Goal: Task Accomplishment & Management: Manage account settings

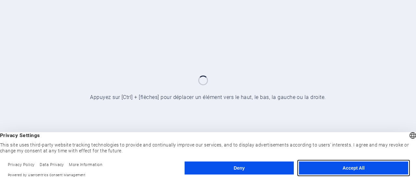
click at [337, 166] on button "Accept All" at bounding box center [353, 167] width 109 height 13
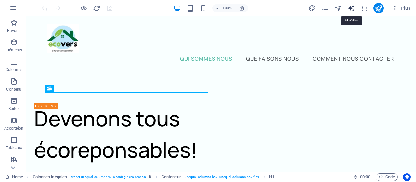
click at [352, 8] on icon "text_generator" at bounding box center [351, 8] width 7 height 7
select select "English"
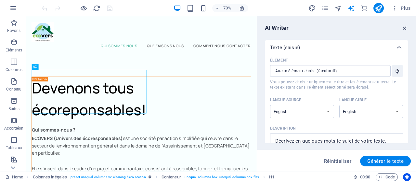
click at [406, 30] on icon "button" at bounding box center [404, 27] width 7 height 7
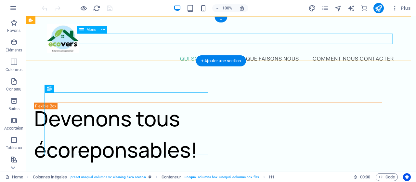
click at [208, 53] on nav "Qui sommes nous Que faisons nous Comment nous contacter" at bounding box center [221, 58] width 349 height 10
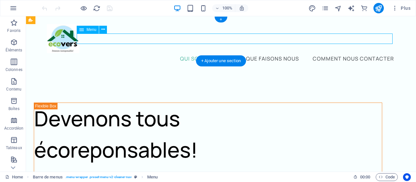
click at [208, 53] on nav "Qui sommes nous Que faisons nous Comment nous contacter" at bounding box center [221, 58] width 349 height 10
select select
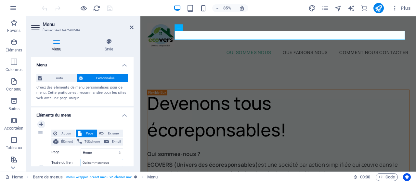
click at [115, 162] on input "Qui sommes nous" at bounding box center [102, 163] width 43 height 8
type input "Qui sommes nous?"
select select
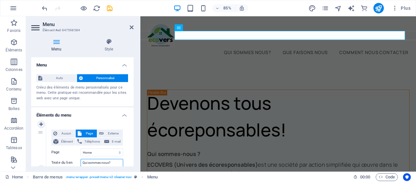
click at [102, 162] on input "Qui sommes nous?" at bounding box center [102, 163] width 43 height 8
type input "Qui sommes-nous?"
select select
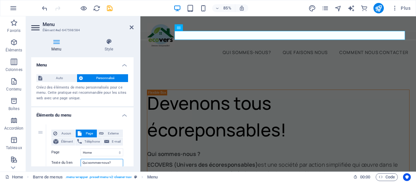
type input "Qui sommes-nous?"
click at [99, 115] on h4 "Éléments du menu" at bounding box center [82, 113] width 102 height 12
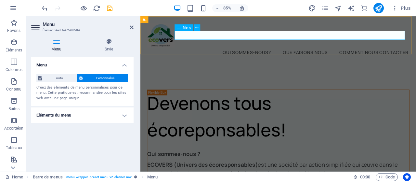
click at [318, 53] on nav "Qui sommes-nous? Que faisons nous Comment nous contacter" at bounding box center [302, 58] width 309 height 10
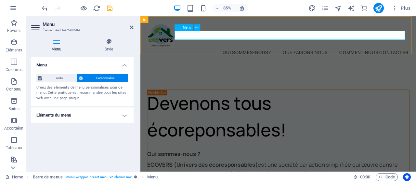
click at [318, 53] on nav "Qui sommes-nous? Que faisons nous Comment nous contacter" at bounding box center [302, 58] width 309 height 10
click at [38, 116] on h4 "Éléments du menu" at bounding box center [82, 115] width 102 height 16
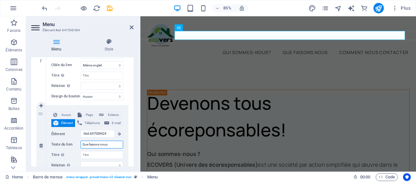
click at [101, 145] on input "Que faisons nous" at bounding box center [102, 144] width 43 height 8
type input "Que faisonsnous"
select select
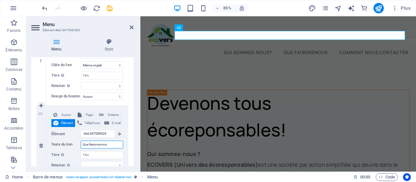
type input "Que faisonsènous"
select select
type input "Que faisons-nous"
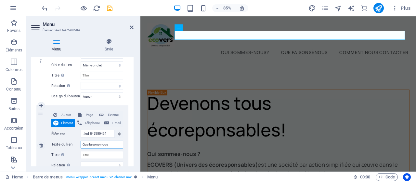
select select
click at [118, 145] on input "Que faisons-nous" at bounding box center [102, 144] width 43 height 8
type input "Que faisons-nous?"
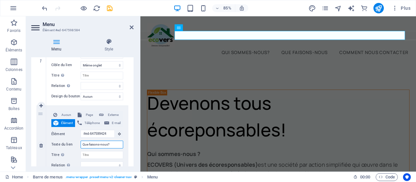
select select
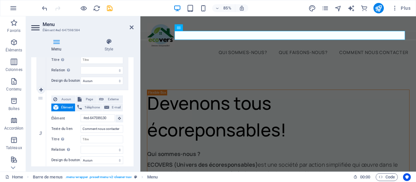
scroll to position [204, 0]
type input "Que faisons-nous?"
click at [117, 128] on input "Comment nous contacter" at bounding box center [102, 128] width 43 height 8
click at [120, 128] on input "Comment nous contacter" at bounding box center [102, 128] width 43 height 8
type input "Comment nous contacter?"
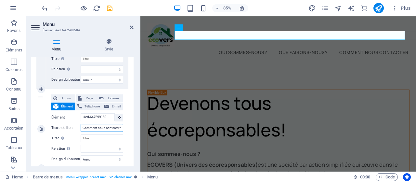
scroll to position [0, 1]
select select
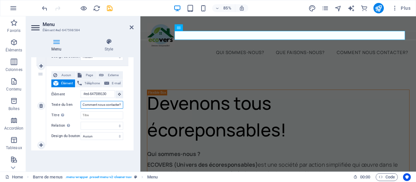
scroll to position [229, 0]
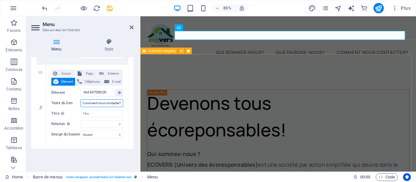
type input "Comment nous contacter?"
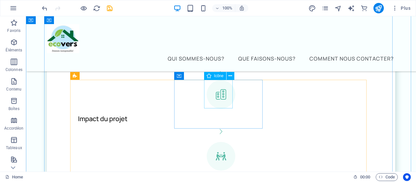
scroll to position [650, 0]
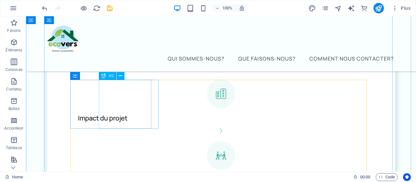
click at [120, 66] on div "[DEMOGRAPHIC_DATA]" at bounding box center [218, 56] width 291 height 20
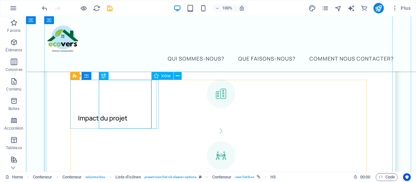
click at [155, 72] on figure at bounding box center [221, 68] width 297 height 5
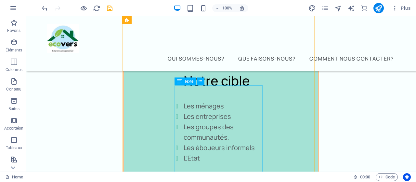
scroll to position [2003, 0]
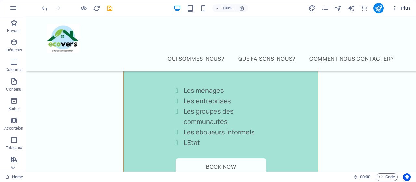
click at [396, 8] on icon "button" at bounding box center [395, 8] width 7 height 7
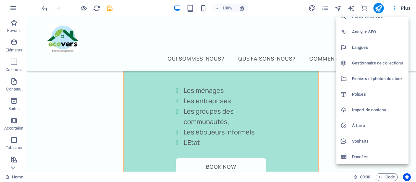
scroll to position [25, 0]
click at [365, 114] on li "Import de contenu" at bounding box center [373, 110] width 72 height 16
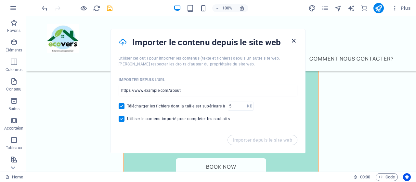
click at [293, 40] on icon "button" at bounding box center [293, 40] width 7 height 7
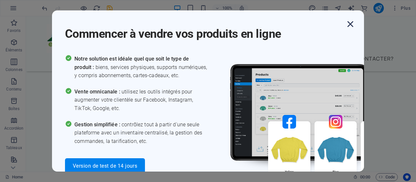
click at [349, 22] on icon "button" at bounding box center [351, 24] width 12 height 12
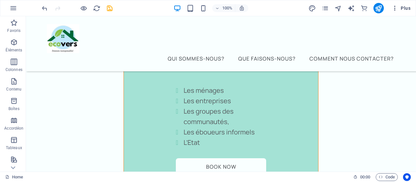
click at [394, 8] on icon "button" at bounding box center [395, 8] width 7 height 7
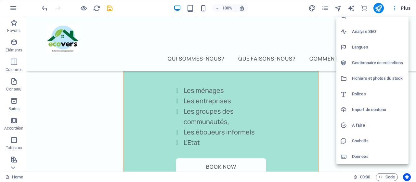
click at [357, 156] on h6 "Données" at bounding box center [378, 156] width 53 height 8
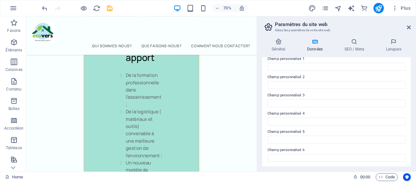
scroll to position [203, 0]
click at [314, 48] on h4 "Données" at bounding box center [316, 45] width 37 height 14
click at [350, 49] on h4 "SEO / Meta" at bounding box center [356, 45] width 42 height 14
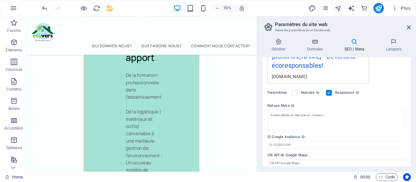
scroll to position [139, 0]
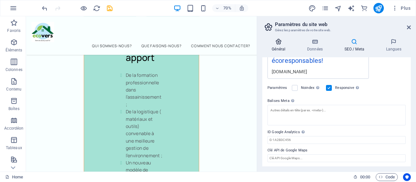
click at [277, 45] on h4 "Général" at bounding box center [279, 45] width 35 height 14
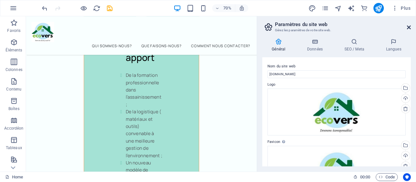
click at [408, 29] on icon at bounding box center [409, 27] width 4 height 5
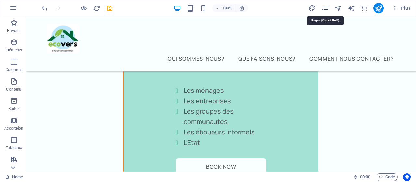
click at [327, 6] on icon "pages" at bounding box center [325, 8] width 7 height 7
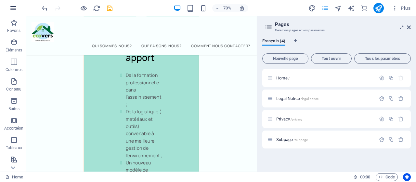
click at [15, 7] on icon "button" at bounding box center [13, 8] width 8 height 8
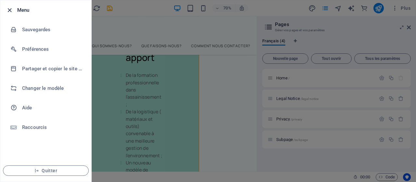
click at [9, 8] on icon "button" at bounding box center [9, 10] width 7 height 7
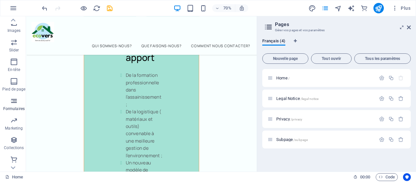
scroll to position [157, 0]
click at [409, 26] on icon at bounding box center [409, 27] width 4 height 5
